Goal: Task Accomplishment & Management: Complete application form

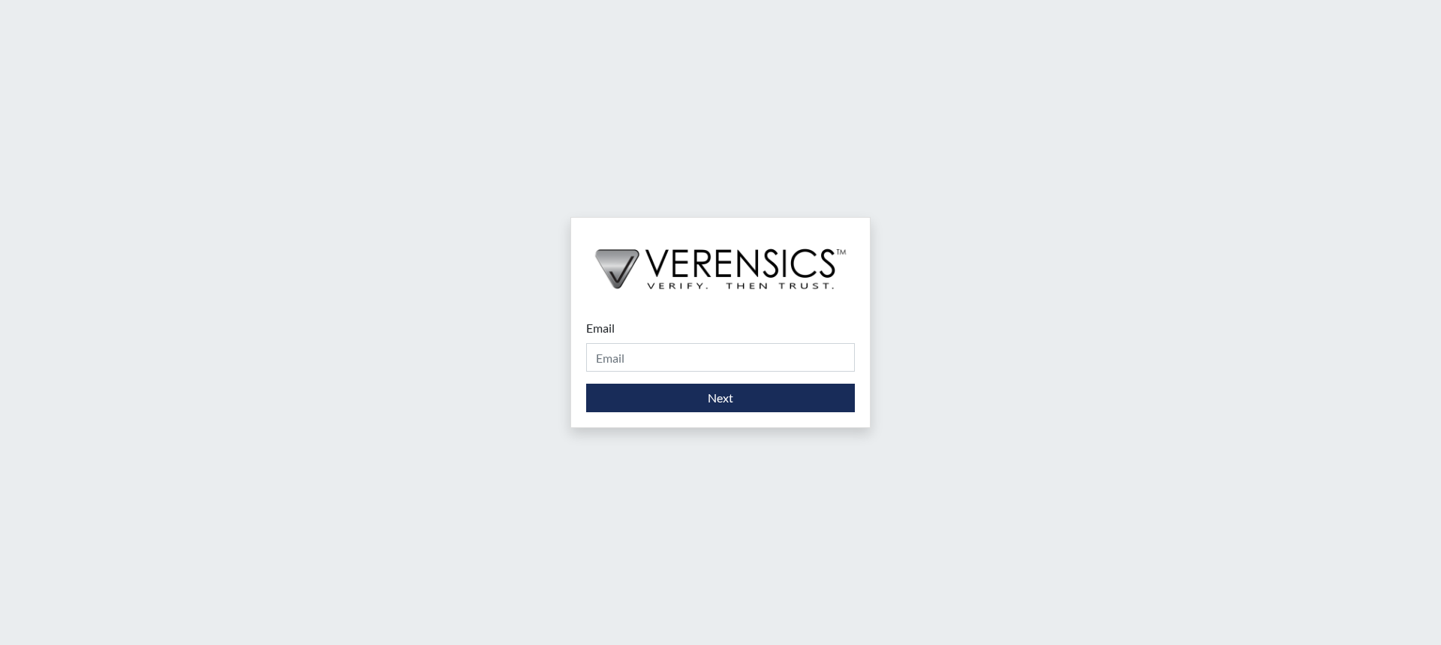
click at [634, 338] on div "Email Please provide your email address." at bounding box center [720, 345] width 269 height 53
drag, startPoint x: 638, startPoint y: 352, endPoint x: 664, endPoint y: 371, distance: 32.3
click at [638, 353] on input "Email" at bounding box center [720, 357] width 269 height 29
type input "[PERSON_NAME][EMAIL_ADDRESS][PERSON_NAME][DOMAIN_NAME]"
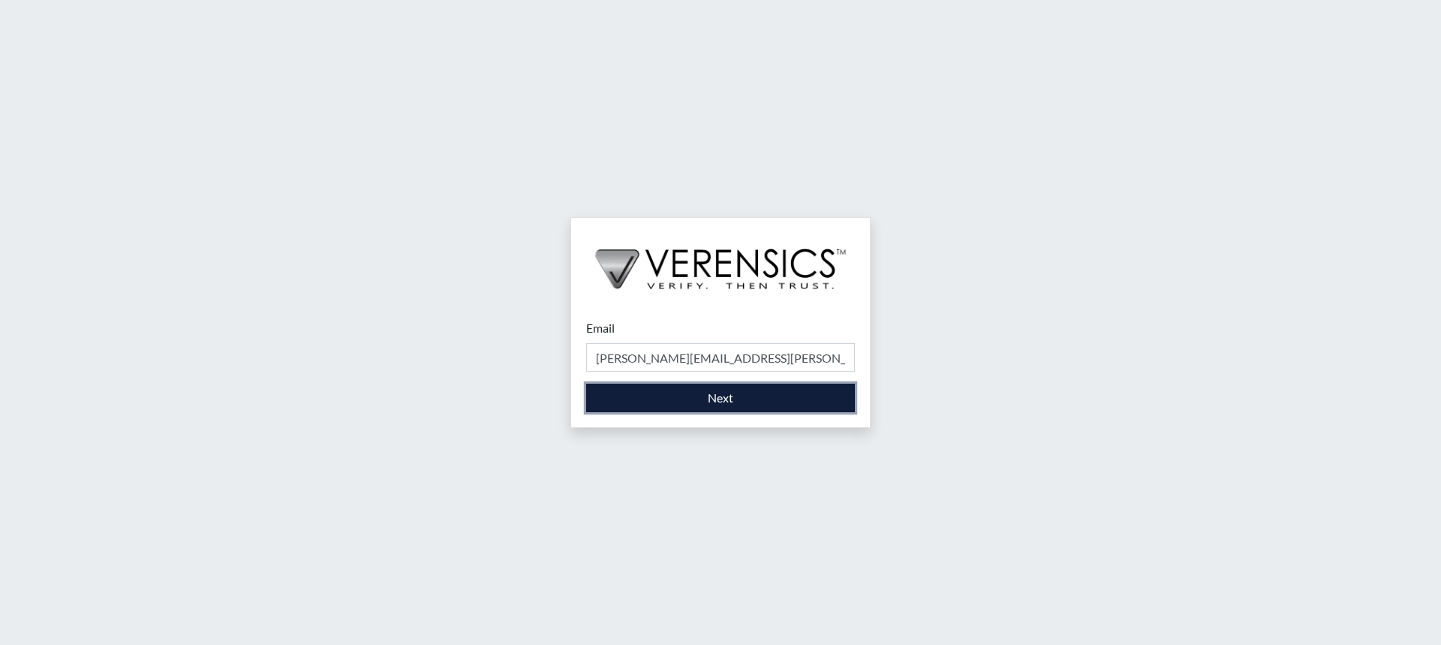
drag, startPoint x: 667, startPoint y: 372, endPoint x: 699, endPoint y: 398, distance: 41.1
click at [699, 398] on button "Next" at bounding box center [720, 397] width 269 height 29
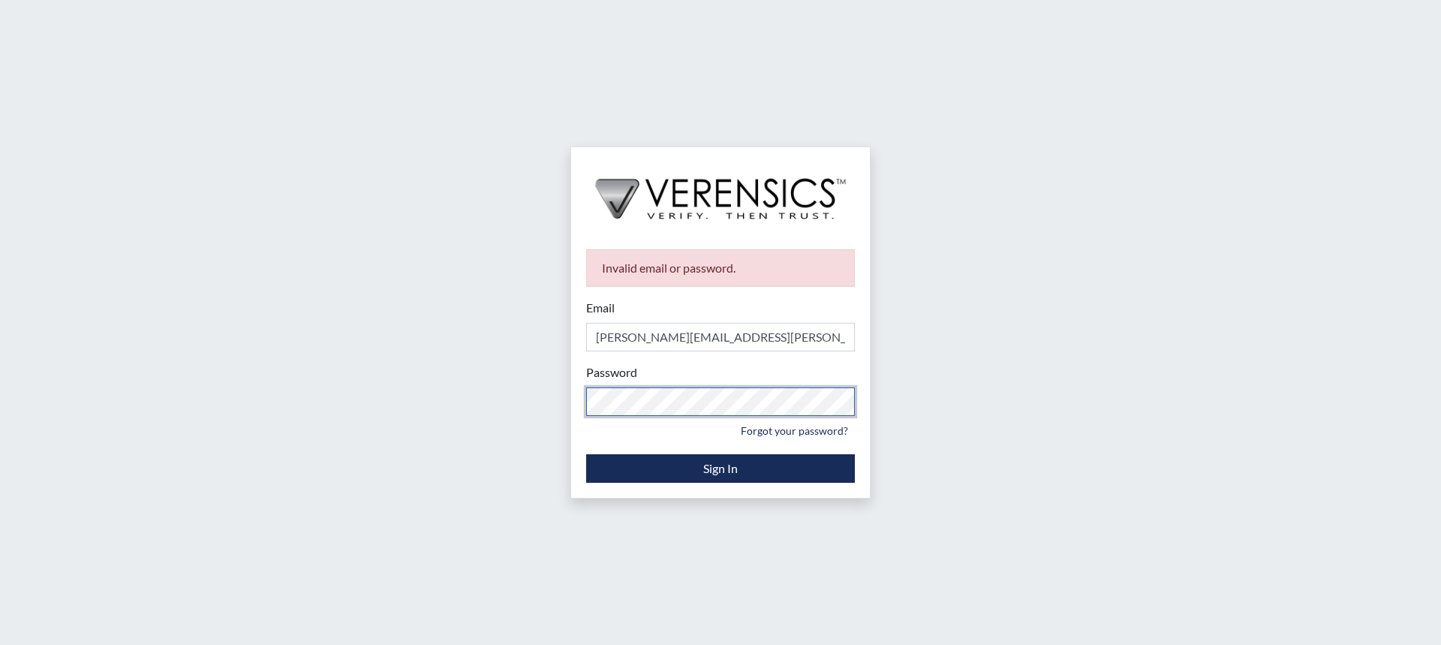
click at [474, 413] on div "Invalid email or password. Email [PERSON_NAME][EMAIL_ADDRESS][PERSON_NAME][DOMA…" at bounding box center [720, 322] width 1441 height 645
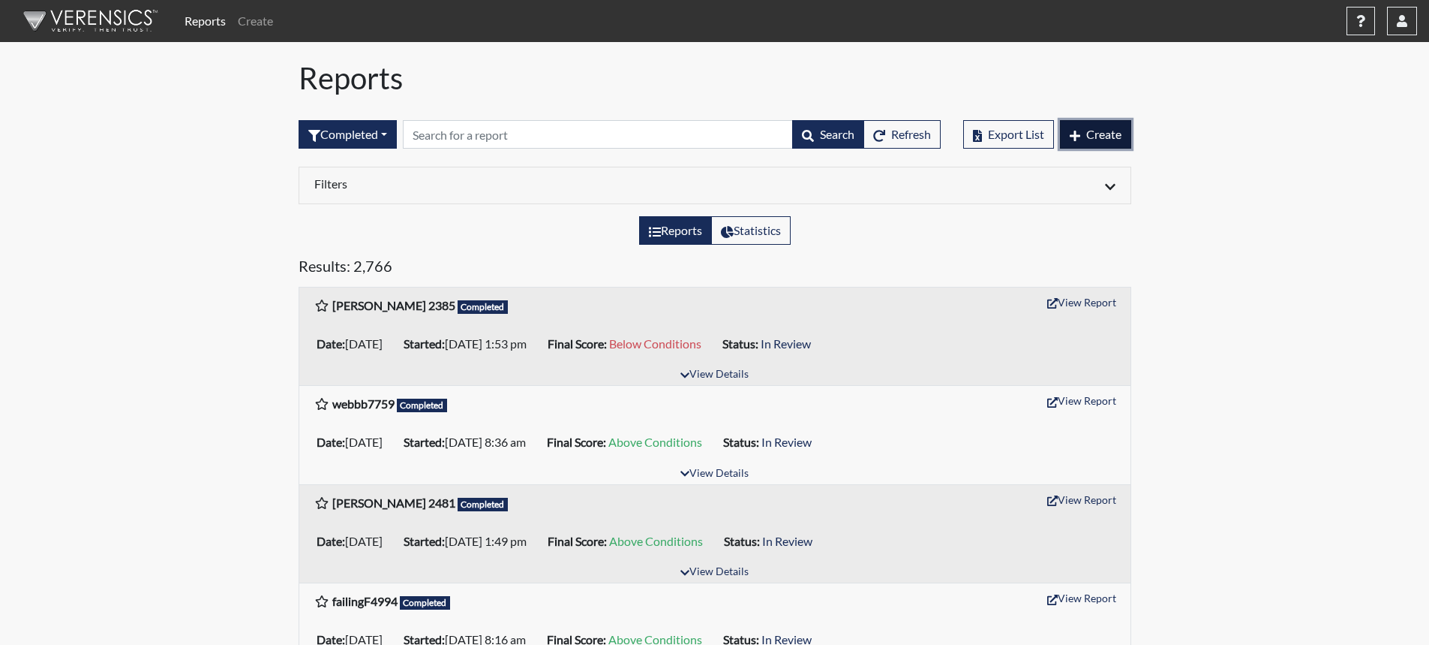
click at [1083, 125] on button "Create" at bounding box center [1095, 134] width 71 height 29
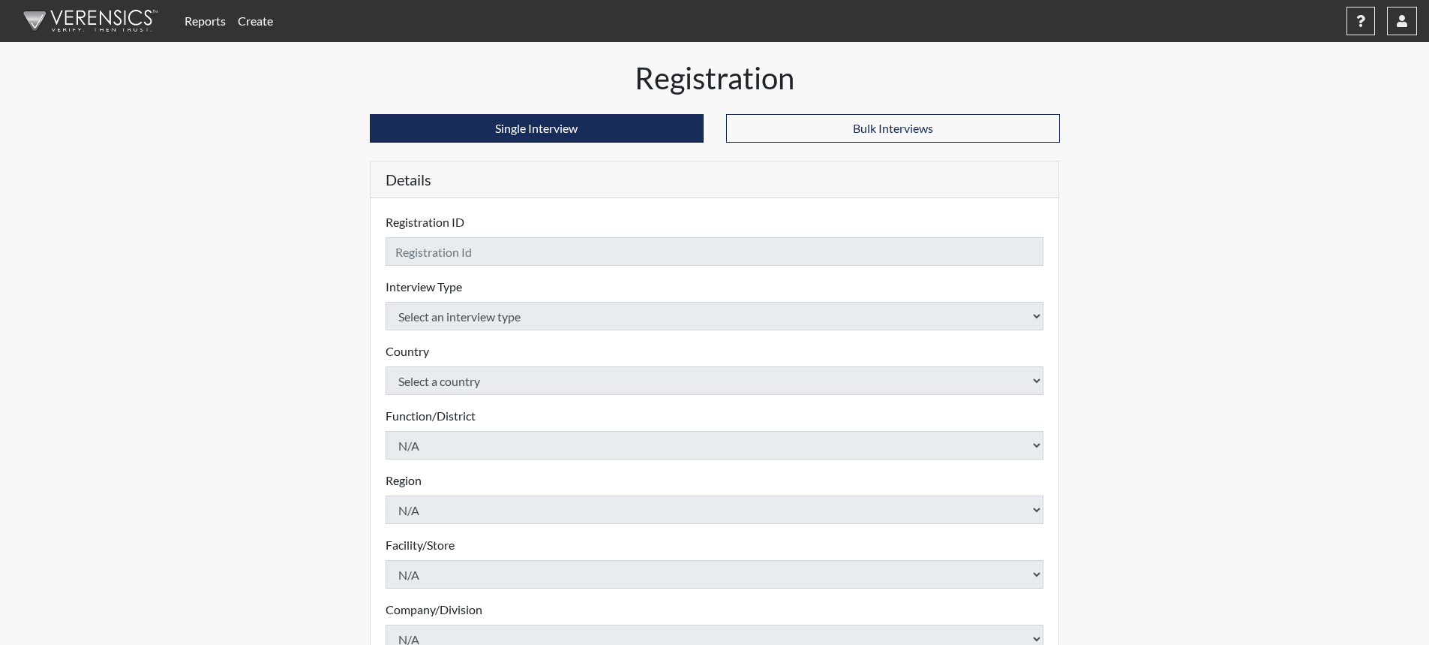
checkbox input "true"
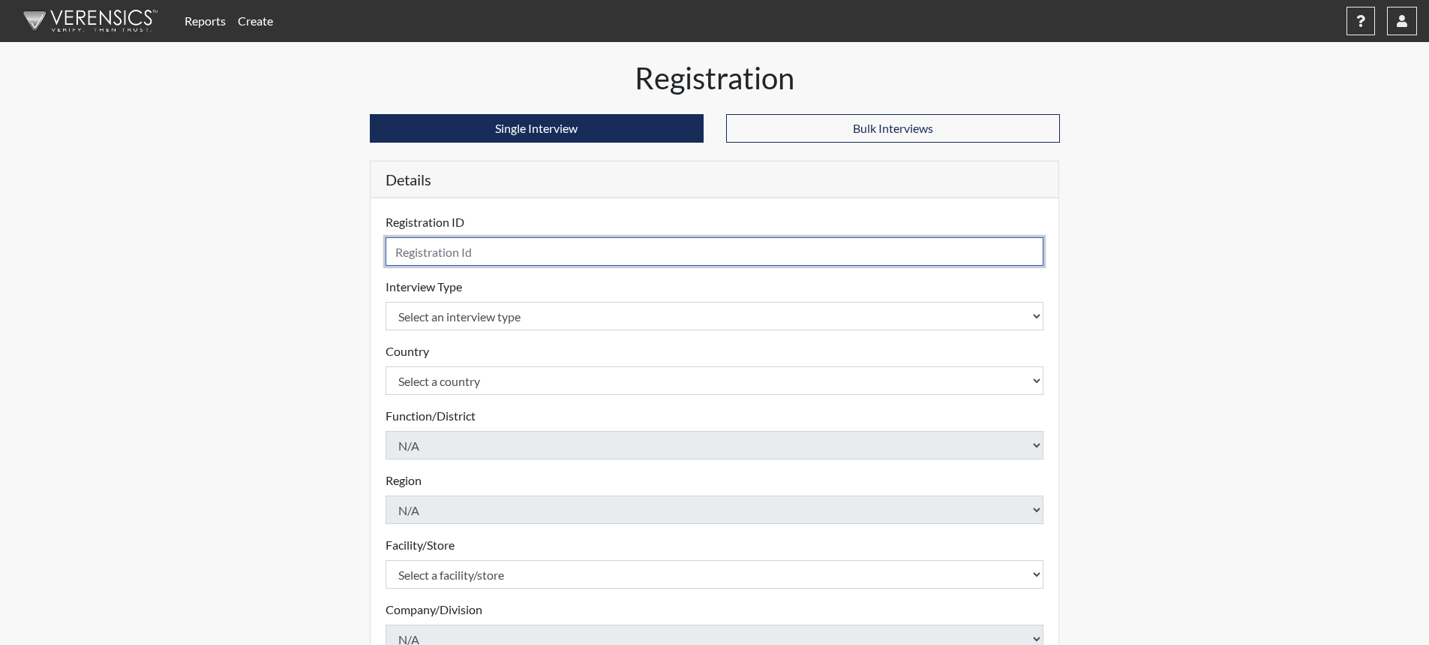
click at [614, 251] on input "text" at bounding box center [715, 251] width 659 height 29
type input "KBurgess5879"
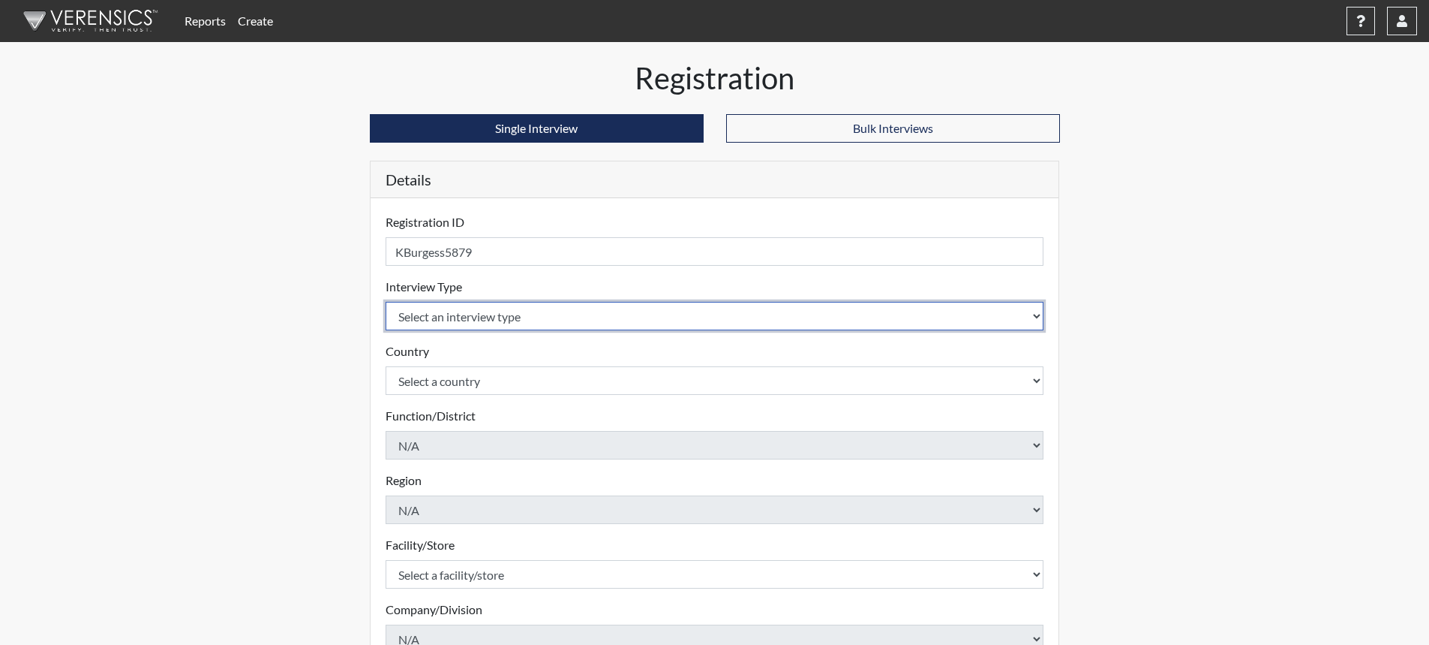
click at [1029, 314] on select "Select an interview type Corrections Pre-Employment" at bounding box center [715, 316] width 659 height 29
select select "ff733e93-e1bf-11ea-9c9f-0eff0cf7eb8f"
click at [386, 302] on select "Select an interview type Corrections Pre-Employment" at bounding box center [715, 316] width 659 height 29
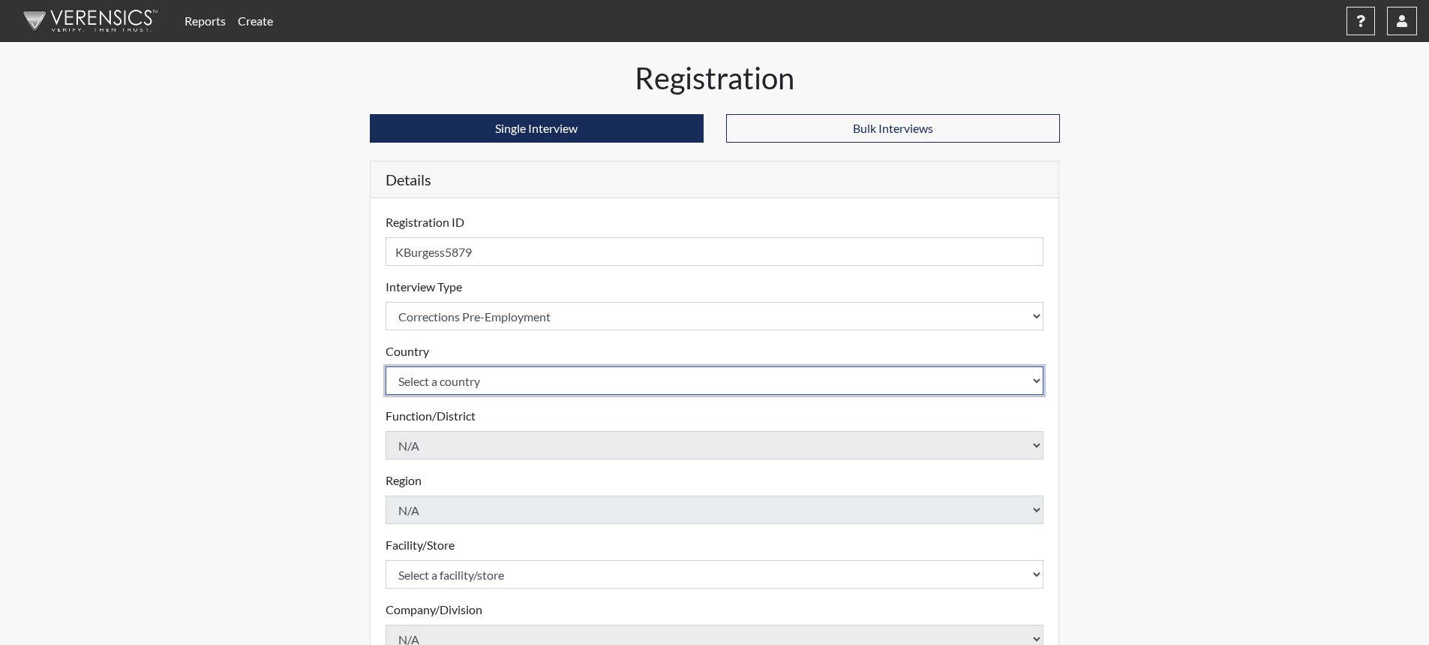
click at [987, 383] on select "Select a country [GEOGRAPHIC_DATA] [GEOGRAPHIC_DATA]" at bounding box center [715, 380] width 659 height 29
click at [585, 385] on select "Select a country [GEOGRAPHIC_DATA] [GEOGRAPHIC_DATA]" at bounding box center [715, 380] width 659 height 29
click at [577, 385] on select "Select a country [GEOGRAPHIC_DATA] [GEOGRAPHIC_DATA]" at bounding box center [715, 380] width 659 height 29
select select "united-states-of-[GEOGRAPHIC_DATA]"
click at [386, 366] on select "Select a country [GEOGRAPHIC_DATA] [GEOGRAPHIC_DATA]" at bounding box center [715, 380] width 659 height 29
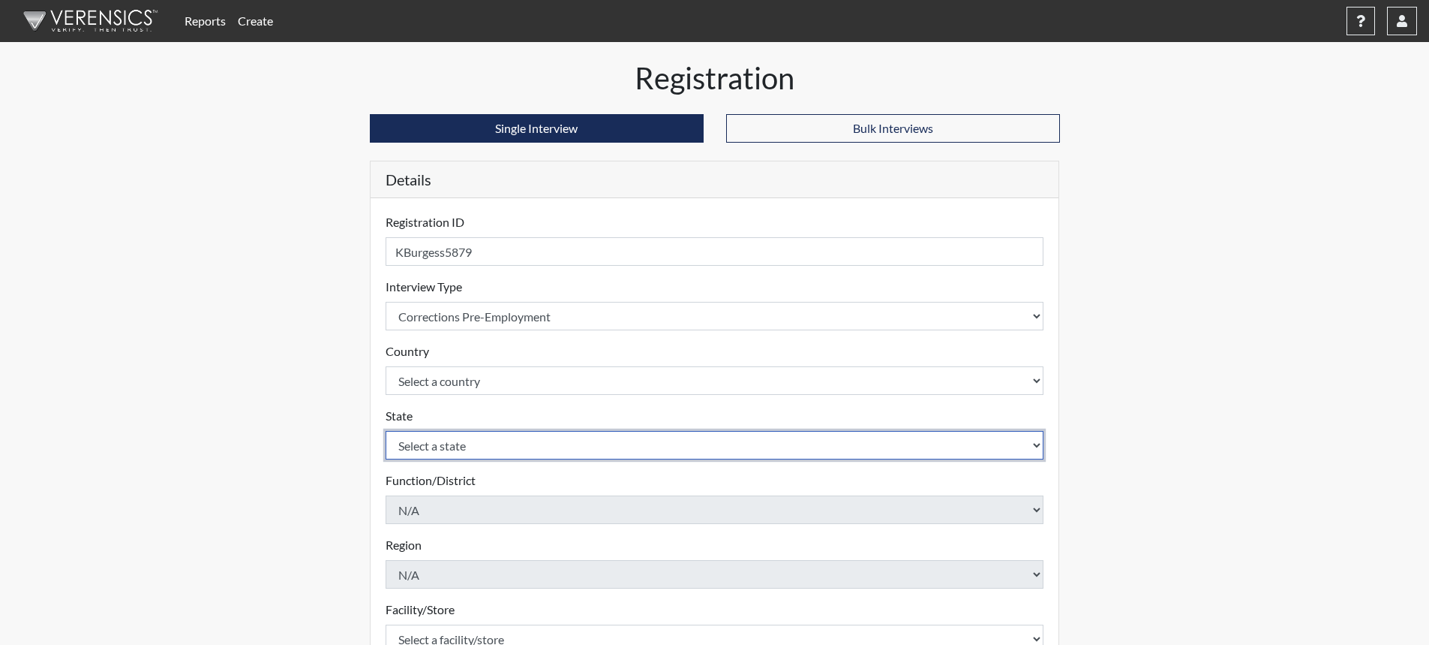
click at [524, 448] on select "Select a state [US_STATE] [US_STATE] [US_STATE] [US_STATE] [US_STATE] [US_STATE…" at bounding box center [715, 445] width 659 height 29
select select "SC"
click at [386, 431] on select "Select a state [US_STATE] [US_STATE] [US_STATE] [US_STATE] [US_STATE] [US_STATE…" at bounding box center [715, 445] width 659 height 29
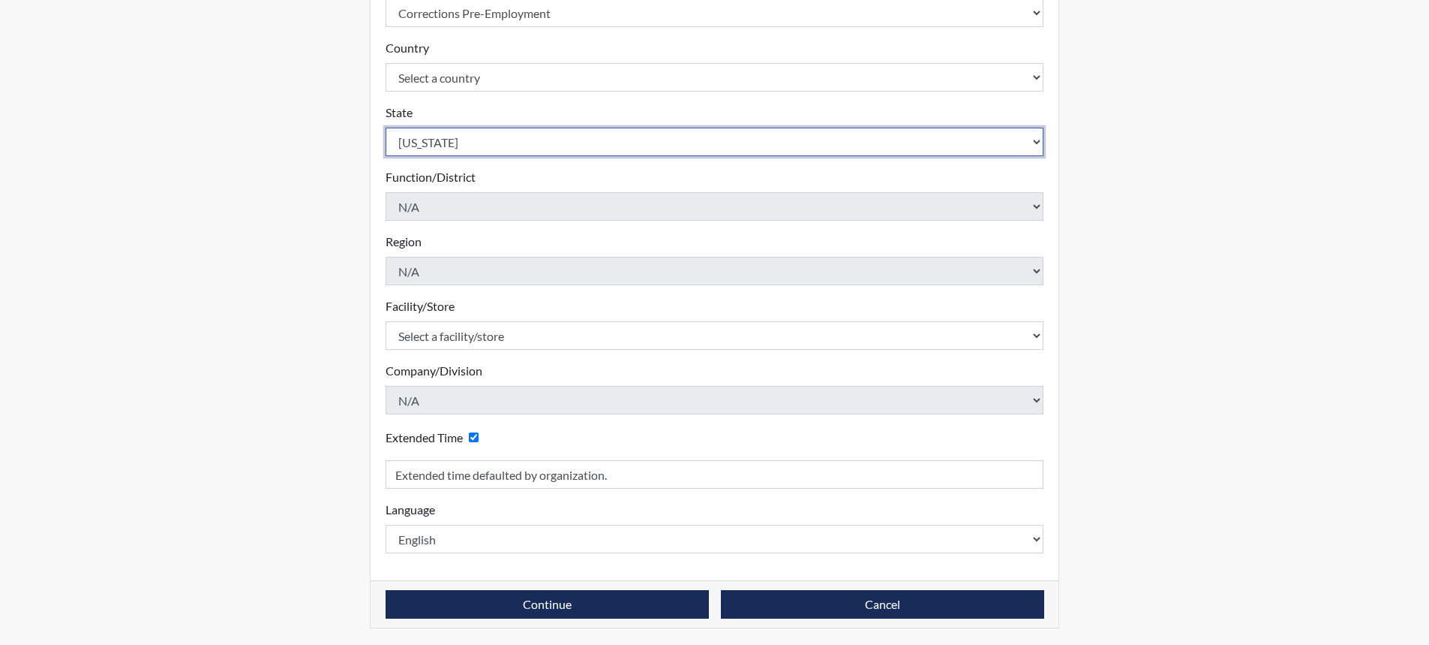
scroll to position [305, 0]
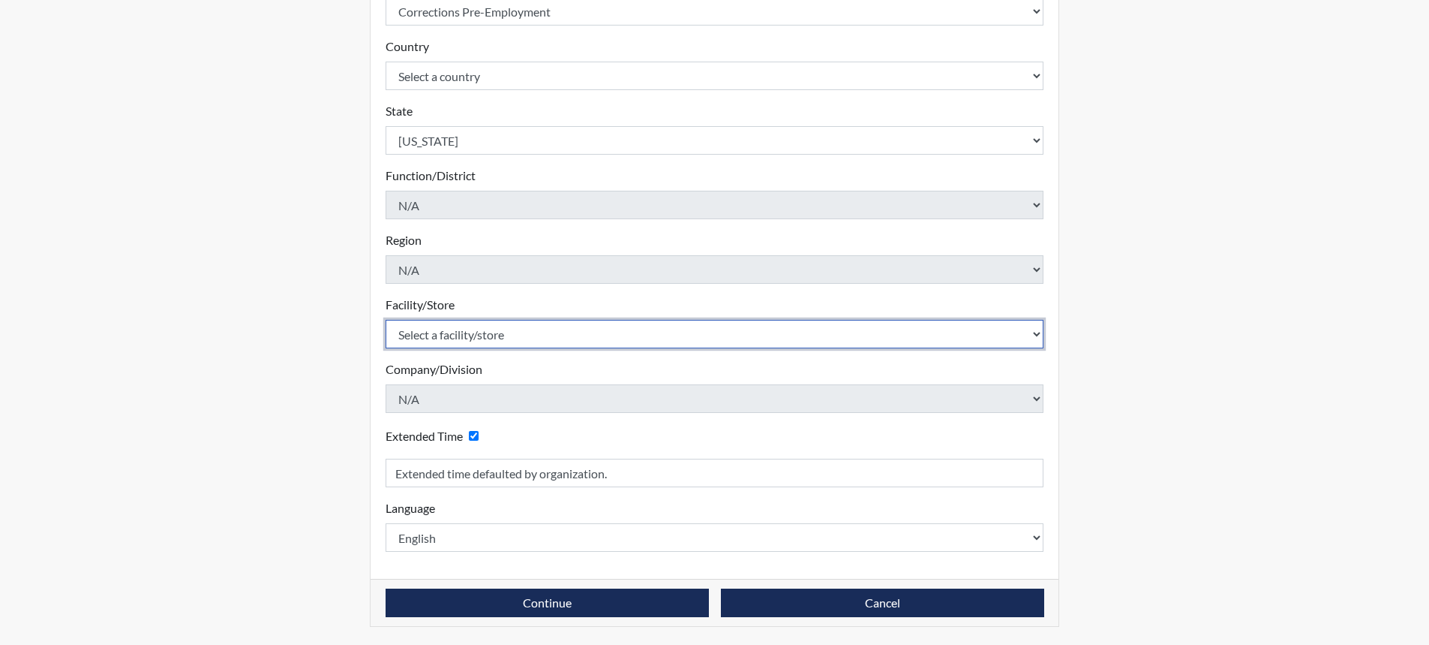
click at [473, 328] on select "Select a facility/store [GEOGRAPHIC_DATA] CI Broad River CI [PERSON_NAME] CI Di…" at bounding box center [715, 334] width 659 height 29
select select "e94c7925-c7cb-48ed-86f9-8be77b117e87"
click at [386, 320] on select "Select a facility/store [GEOGRAPHIC_DATA] CI Broad River CI [PERSON_NAME] CI Di…" at bounding box center [715, 334] width 659 height 29
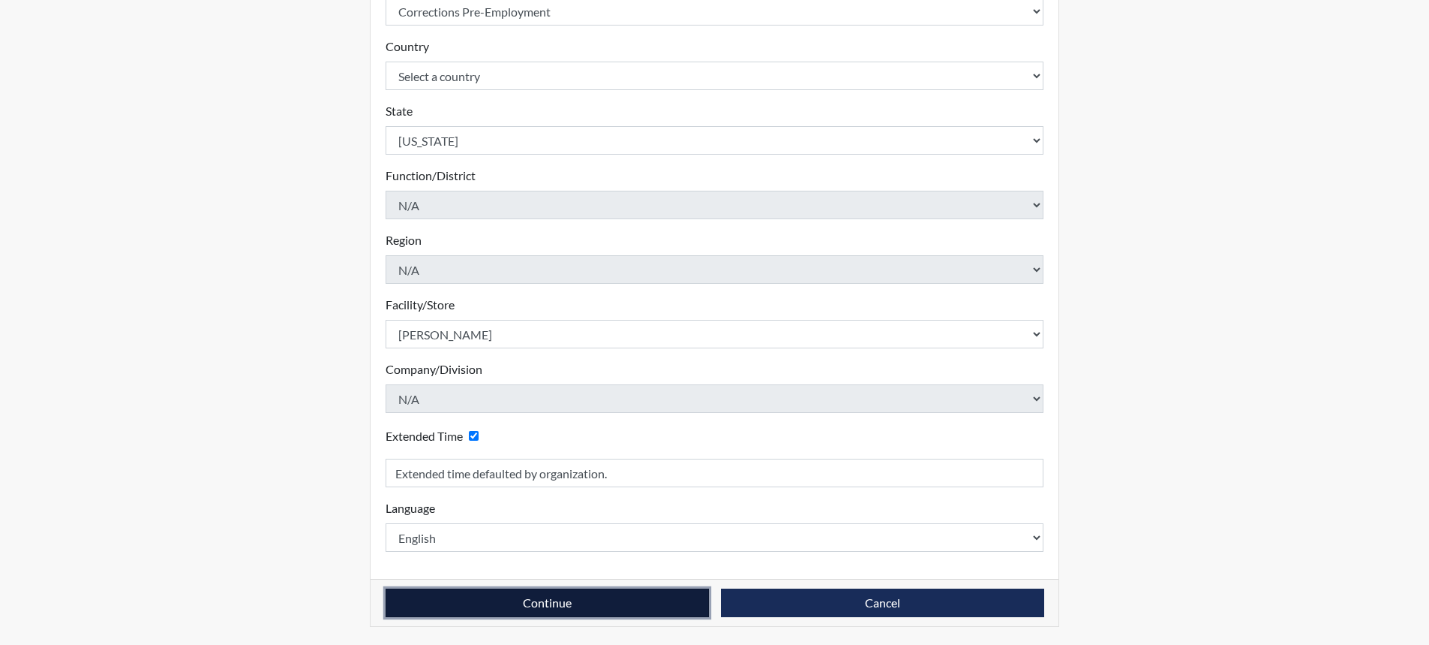
click at [493, 601] on button "Continue" at bounding box center [547, 602] width 323 height 29
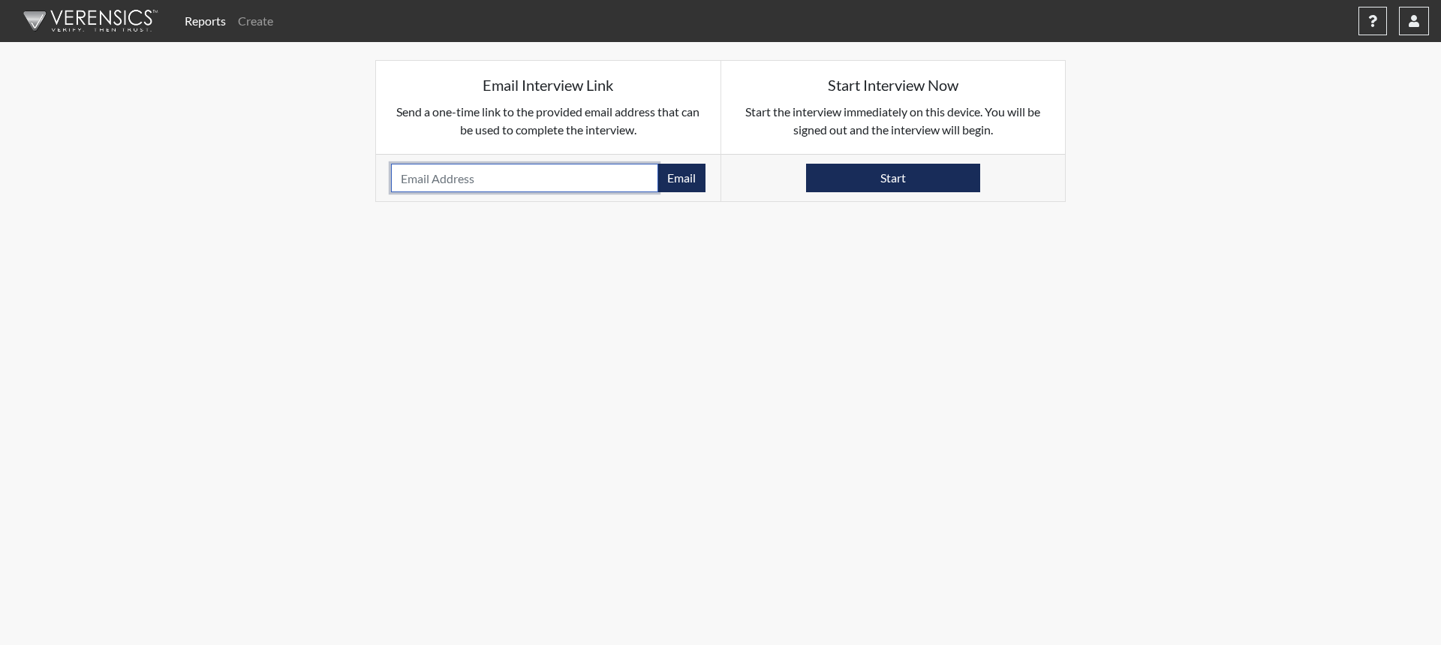
click at [452, 180] on input "email" at bounding box center [524, 178] width 267 height 29
type input "[EMAIL_ADDRESS][PERSON_NAME][DOMAIN_NAME]"
click at [690, 176] on button "Email" at bounding box center [681, 178] width 48 height 29
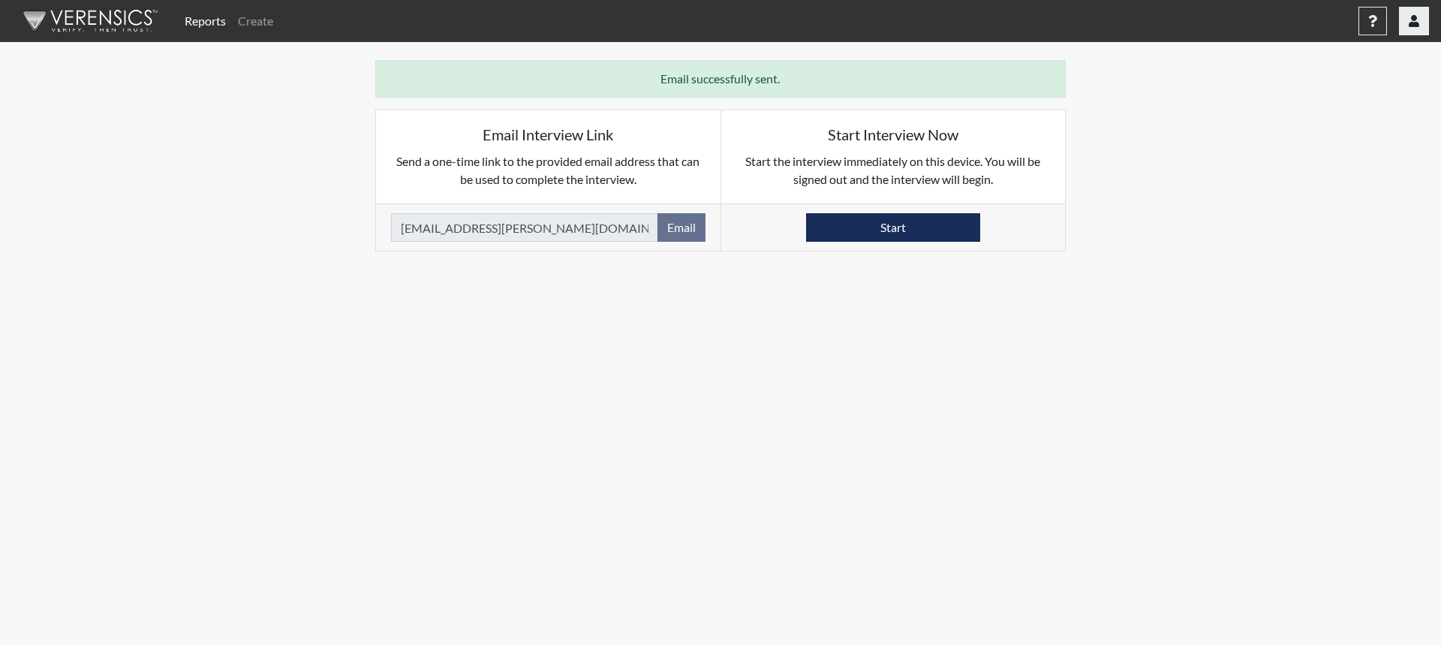
click at [1412, 25] on icon "button" at bounding box center [1413, 21] width 11 height 12
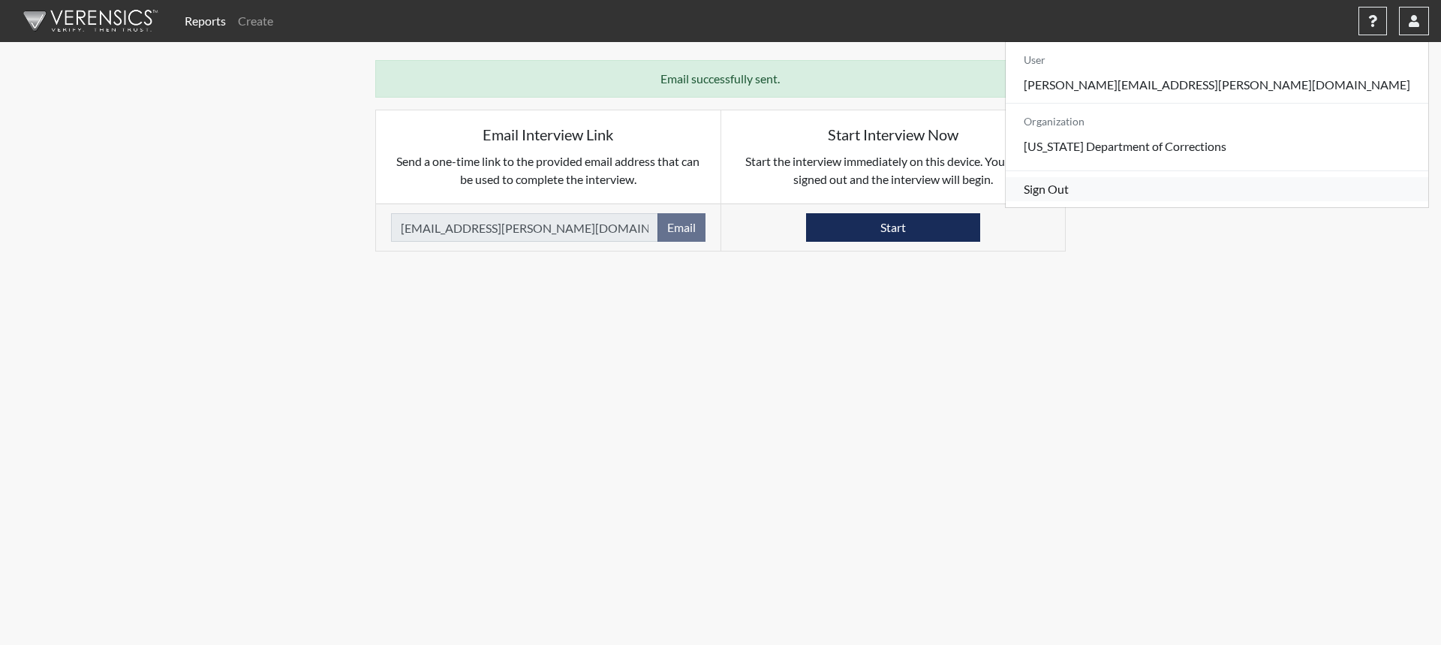
click at [1307, 201] on link "Sign Out" at bounding box center [1216, 189] width 422 height 24
